Goal: Task Accomplishment & Management: Manage account settings

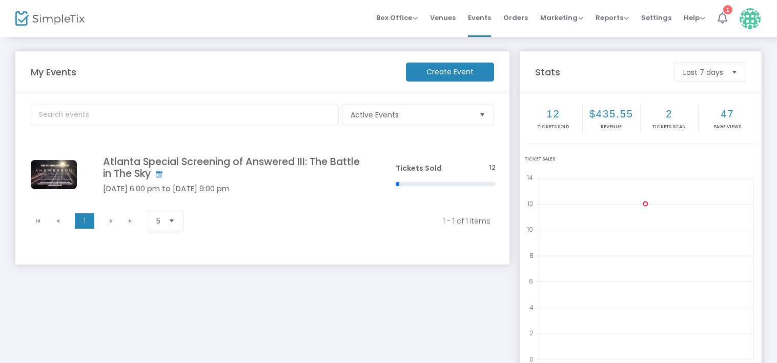
click at [726, 18] on icon at bounding box center [723, 17] width 10 height 11
click at [657, 17] on span "Settings" at bounding box center [656, 18] width 30 height 26
